Goal: Complete application form

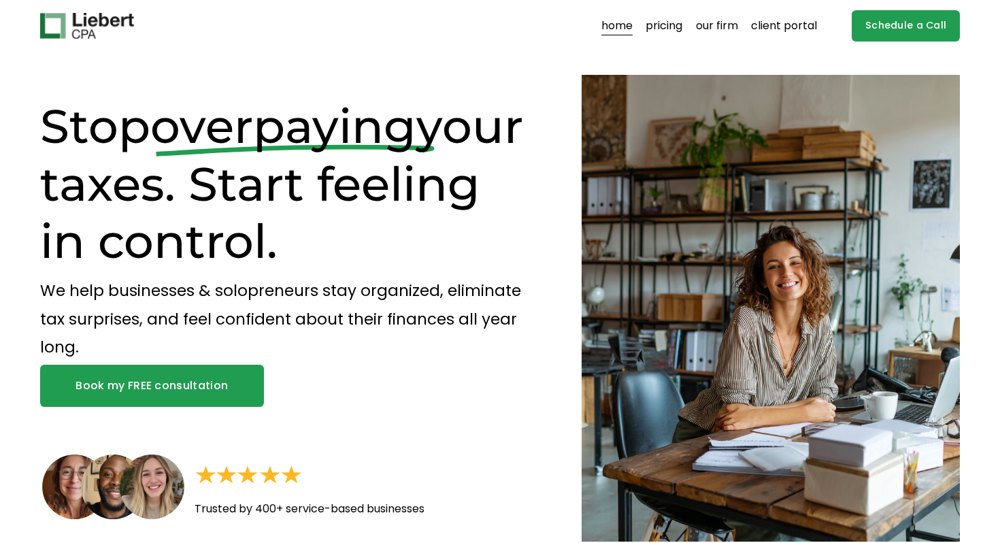
click at [167, 392] on link "Book my FREE consultation" at bounding box center [152, 386] width 224 height 42
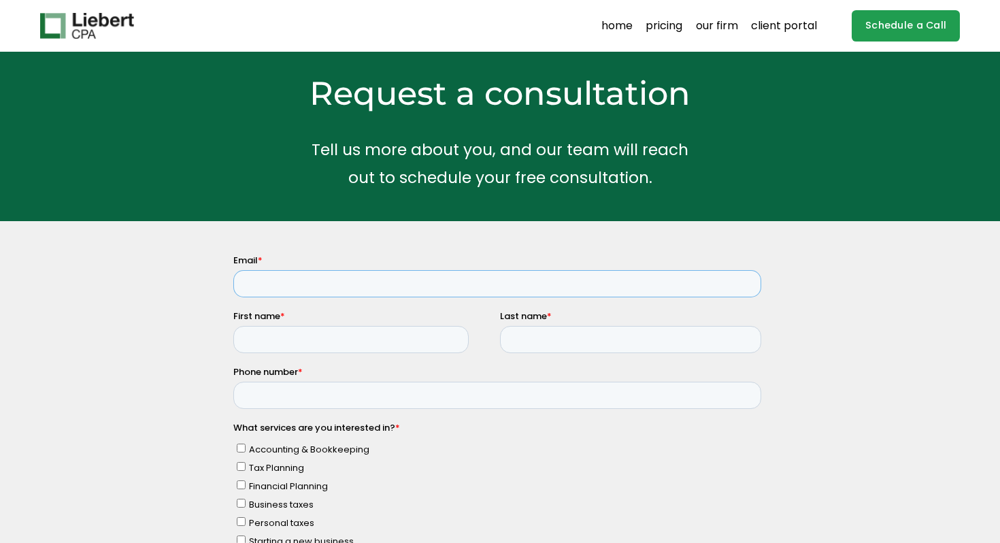
click at [355, 288] on input "Email *" at bounding box center [497, 283] width 528 height 27
type input "mansi.dixit@intentfin.com"
type input "Mansi"
type input "Dixit"
type input "09425664084"
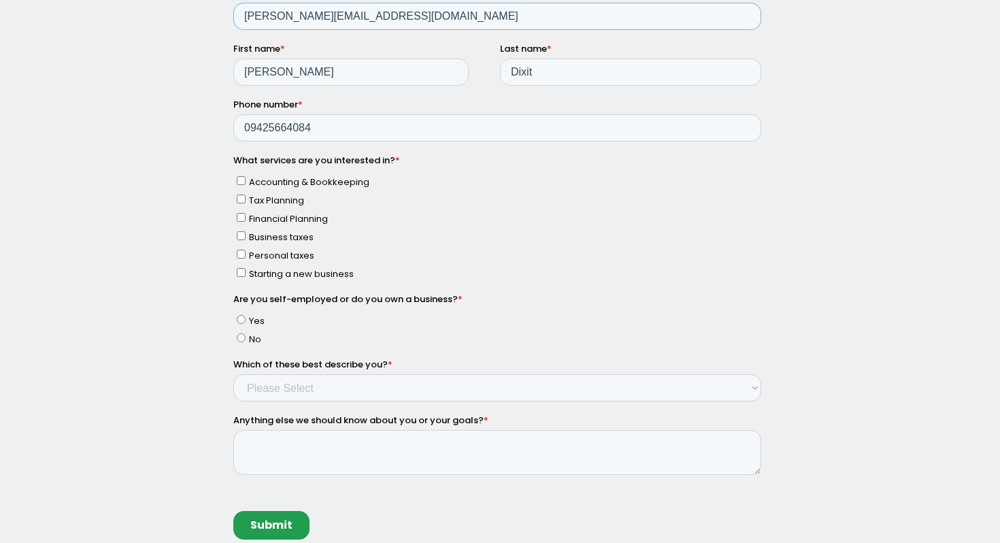
scroll to position [268, 0]
click at [285, 216] on span "Financial Planning" at bounding box center [287, 218] width 79 height 13
click at [245, 216] on input "Financial Planning" at bounding box center [240, 217] width 9 height 9
checkbox input "true"
click at [252, 314] on span "Yes" at bounding box center [256, 320] width 16 height 13
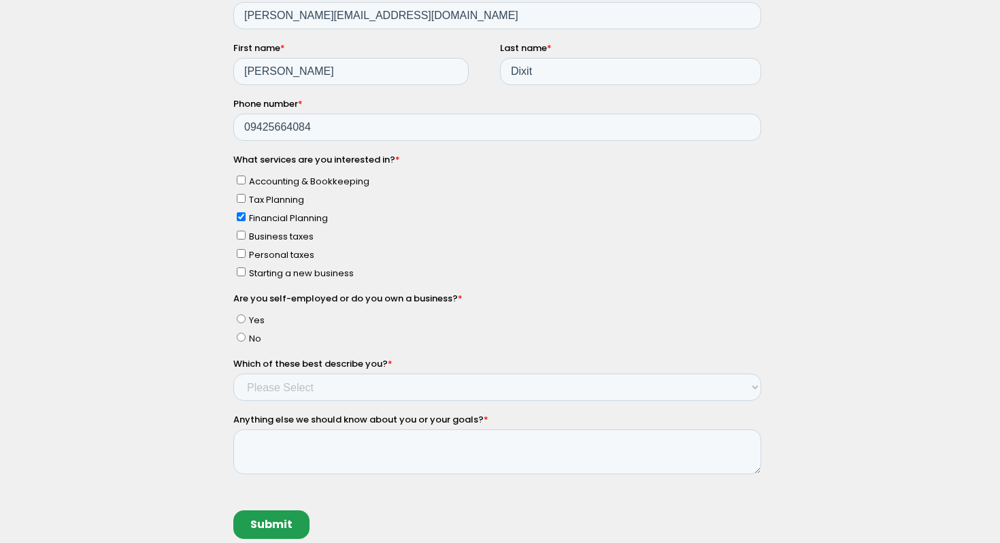
click at [245, 315] on input "Yes" at bounding box center [240, 319] width 9 height 9
radio input "true"
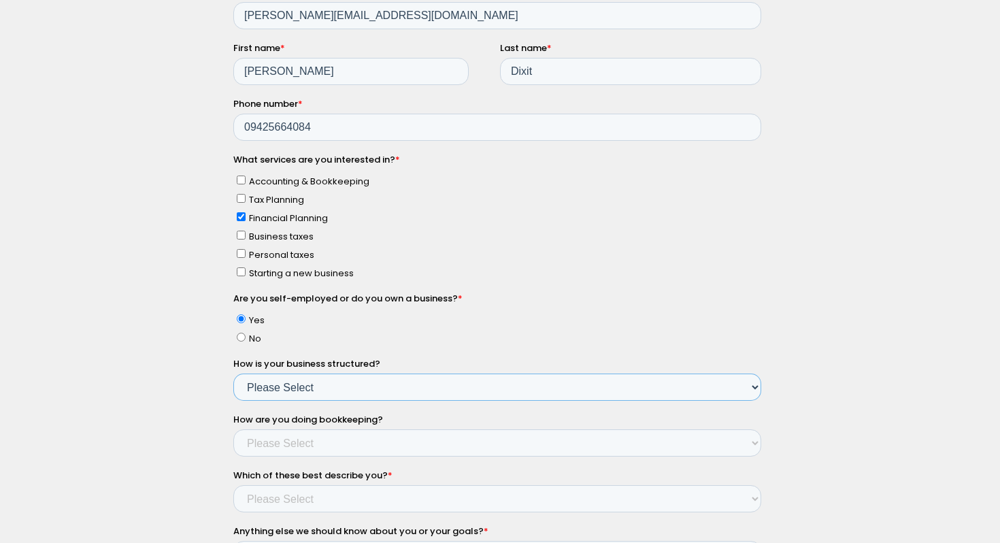
click at [303, 380] on select "Please Select Single Member LLC Multi Member LLC S Corporation C Corporation Pa…" at bounding box center [497, 387] width 528 height 27
select select "Yes - Partnership"
click at [318, 441] on select "Please Select Not doing any bookkeeping Myself - Spreadsheets Myself - Bookkeep…" at bounding box center [497, 443] width 528 height 27
select select "Professional accountant"
click at [326, 495] on select "Please Select Income < $100k Income between $100k-$250k Income between $250k-$5…" at bounding box center [497, 499] width 528 height 27
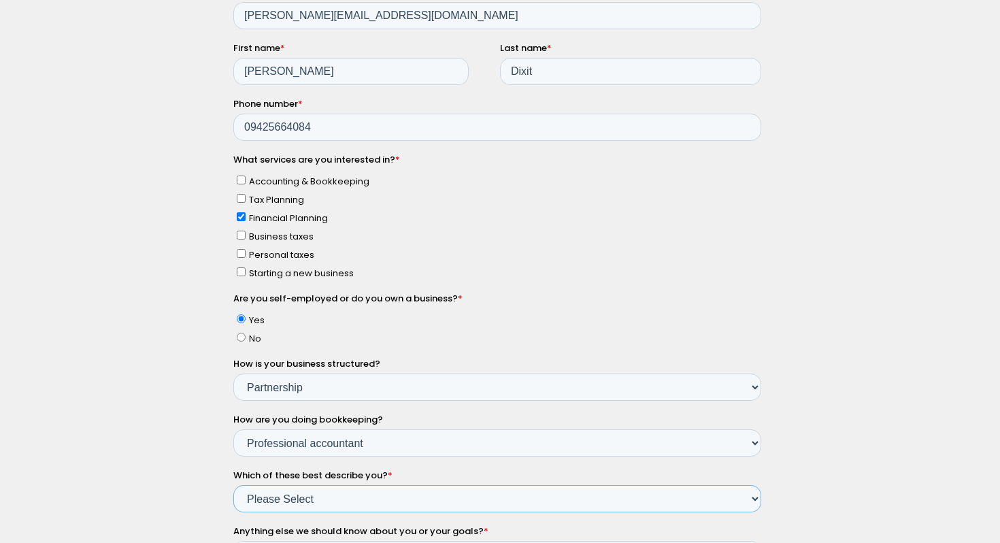
select select "Income between $100k-$350k"
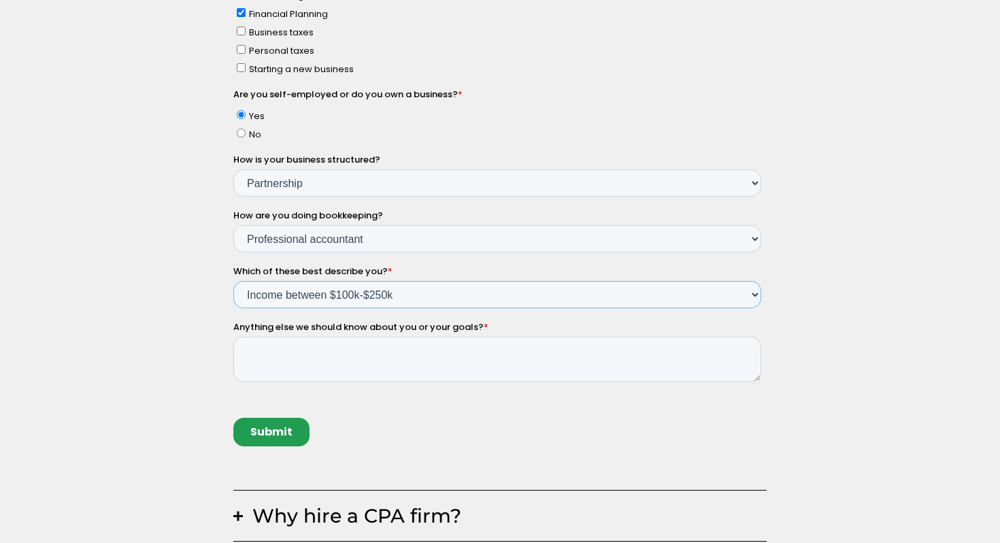
scroll to position [484, 0]
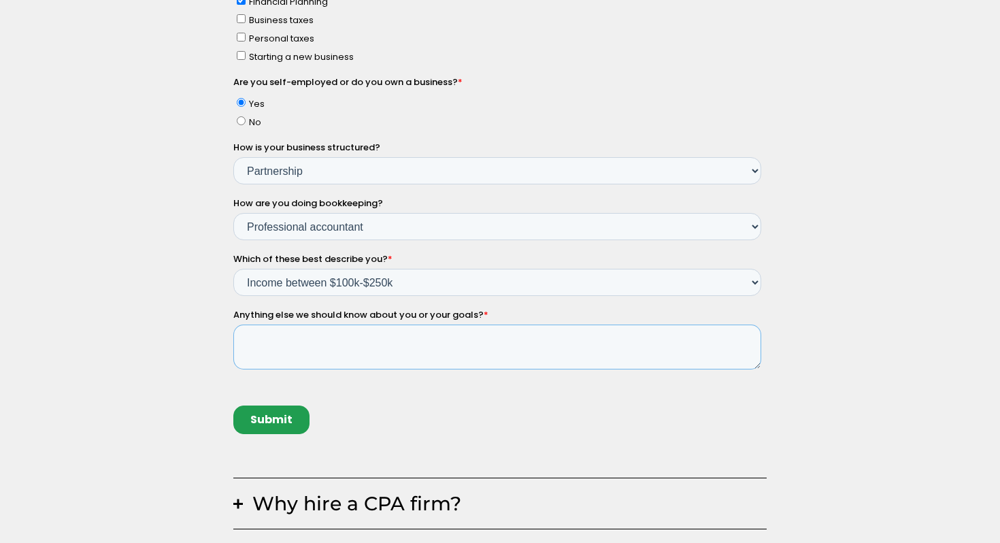
click at [344, 339] on textarea "Anything else we should know about you or your goals? *" at bounding box center [497, 347] width 528 height 45
paste textarea "Hi, I hope you are doing well. I’m Mansi, Founder and CEO of Intentfin Ventures…"
type textarea "Hi, I hope you are doing well. I’m Mansi, Founder and CEO of Intentfin Ventures…"
click at [275, 411] on input "Submit" at bounding box center [271, 420] width 76 height 29
